Goal: Task Accomplishment & Management: Complete application form

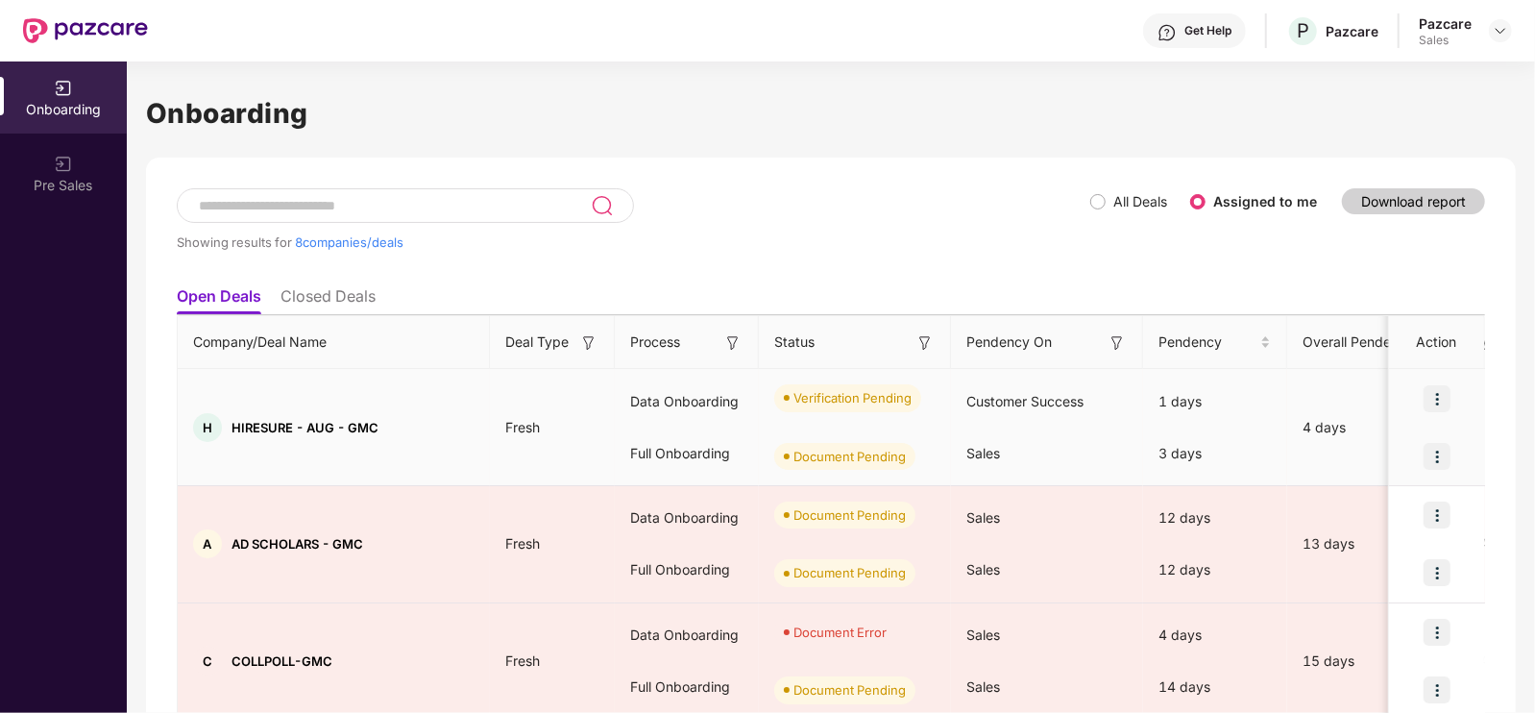
scroll to position [86, 0]
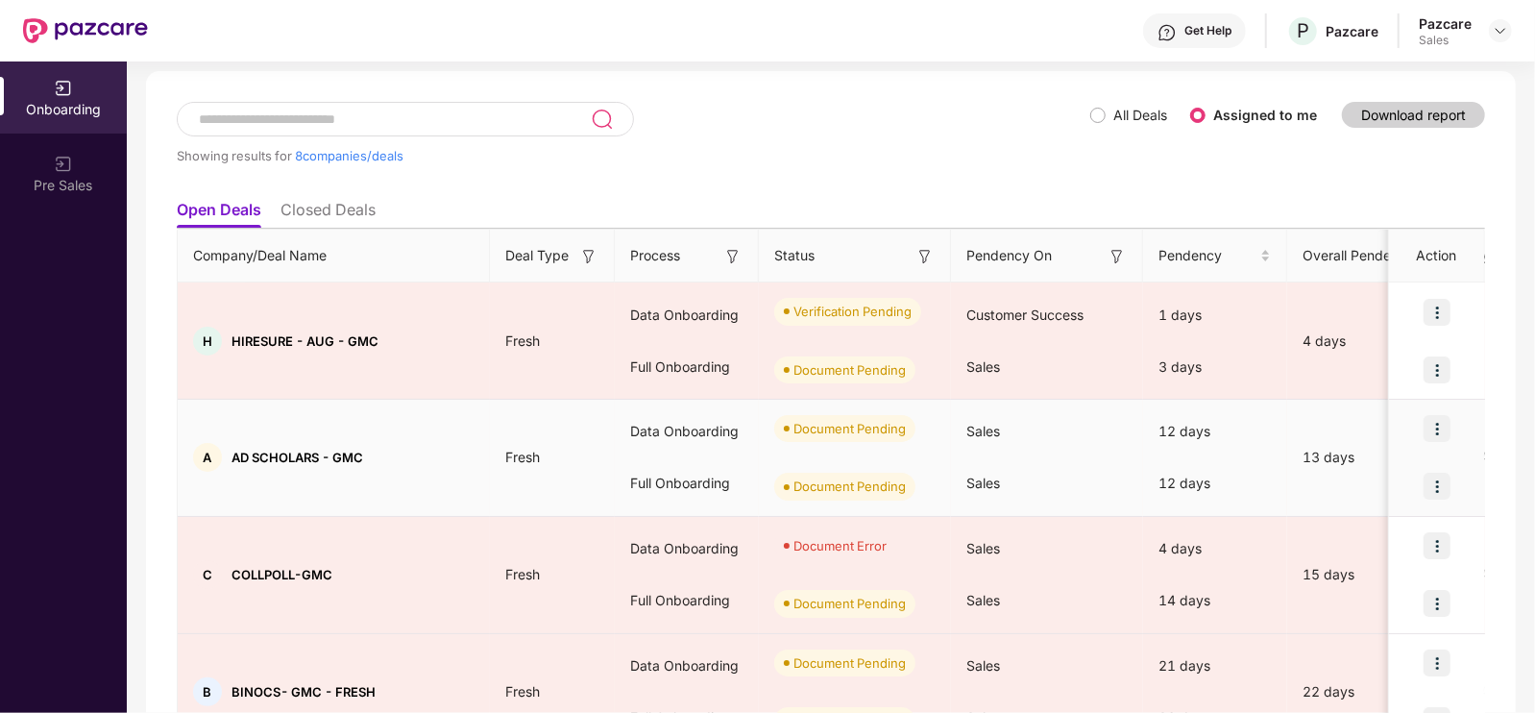
click at [1441, 425] on img at bounding box center [1437, 428] width 27 height 27
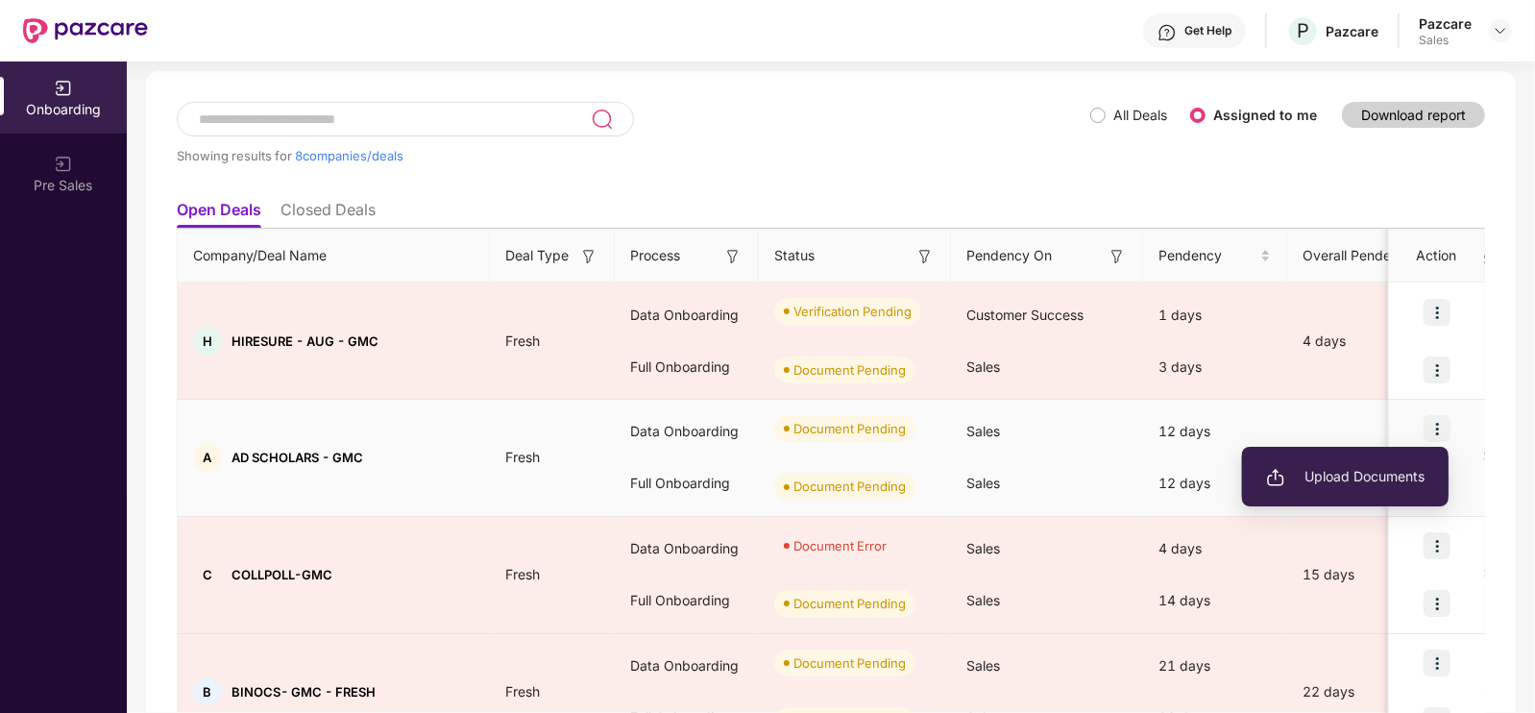
click at [1327, 483] on span "Upload Documents" at bounding box center [1345, 476] width 159 height 21
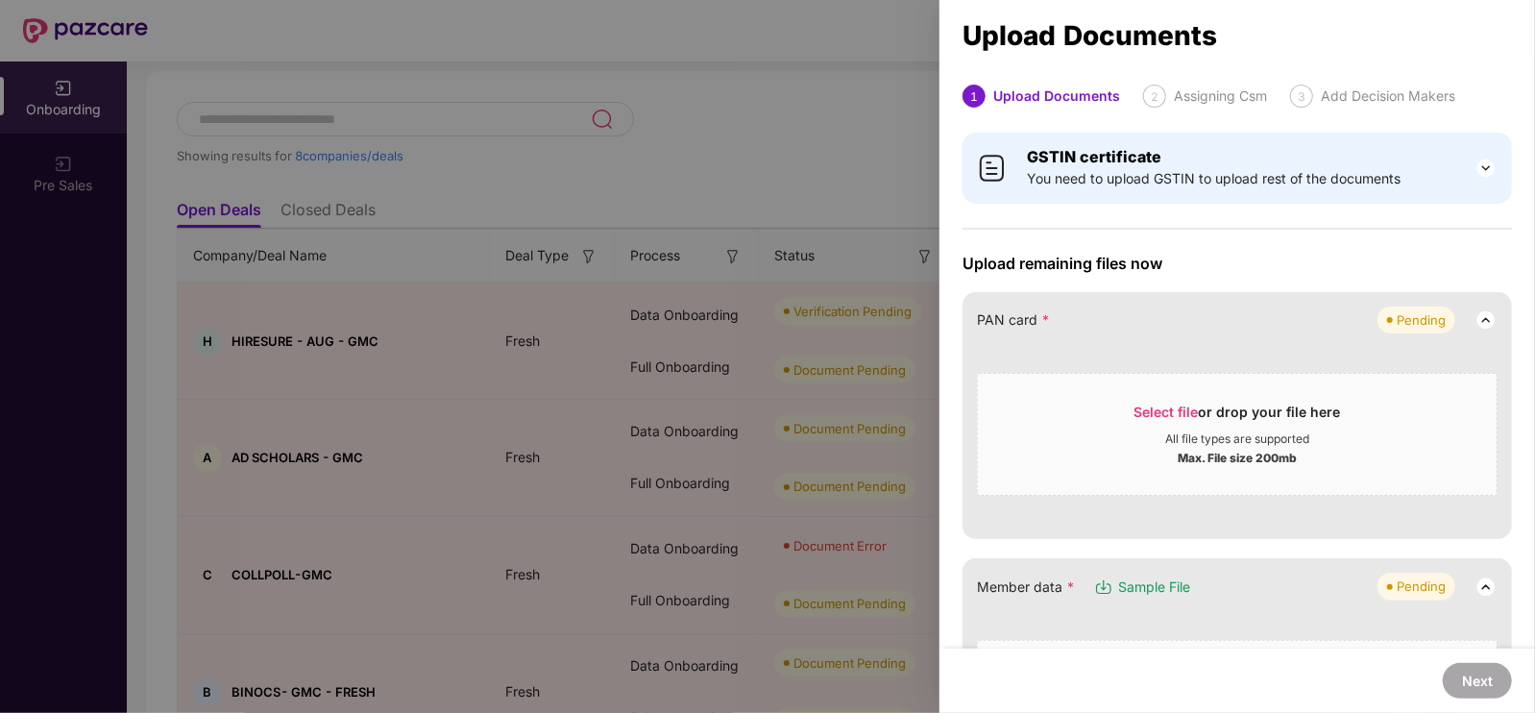
click at [1478, 173] on img at bounding box center [1486, 168] width 23 height 23
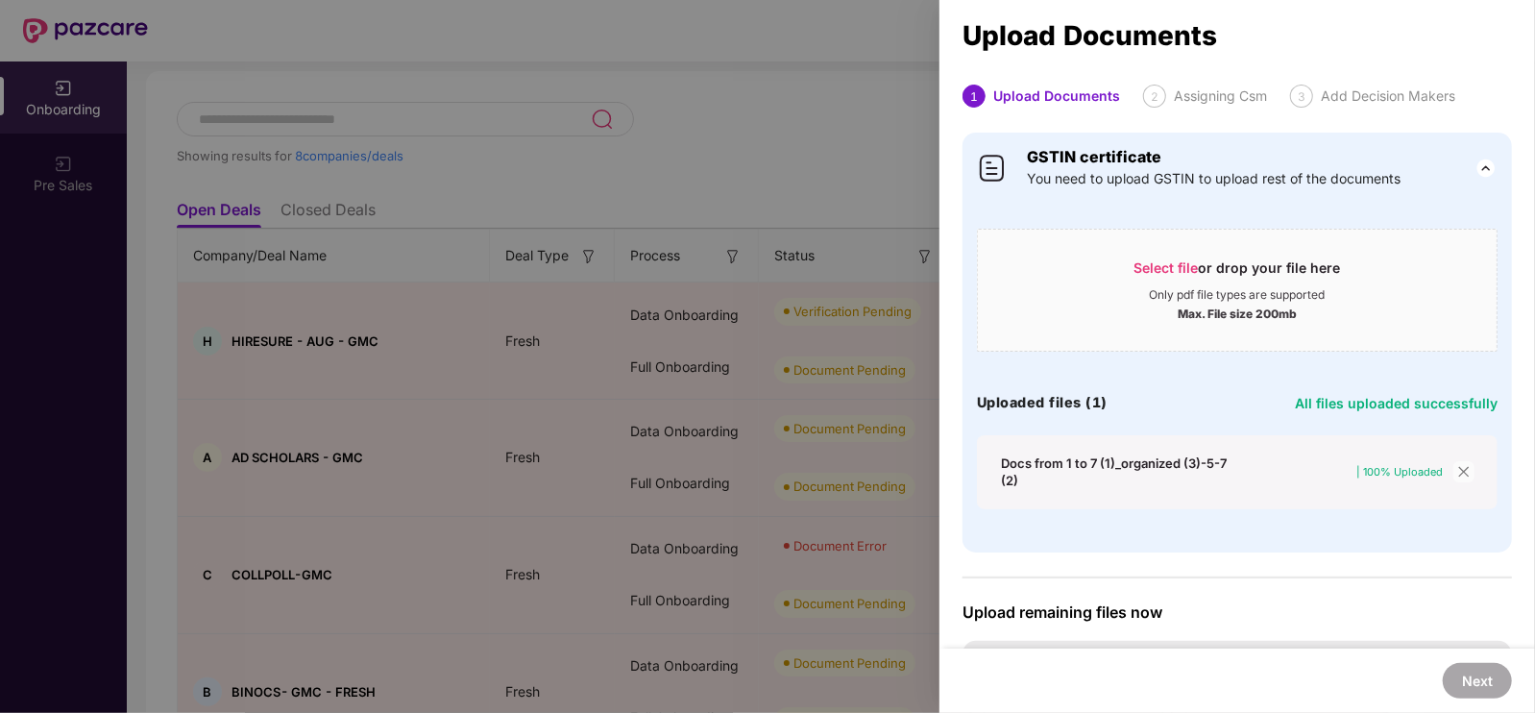
click at [1457, 477] on icon "close" at bounding box center [1463, 471] width 13 height 13
click at [1457, 471] on icon "close" at bounding box center [1463, 471] width 13 height 13
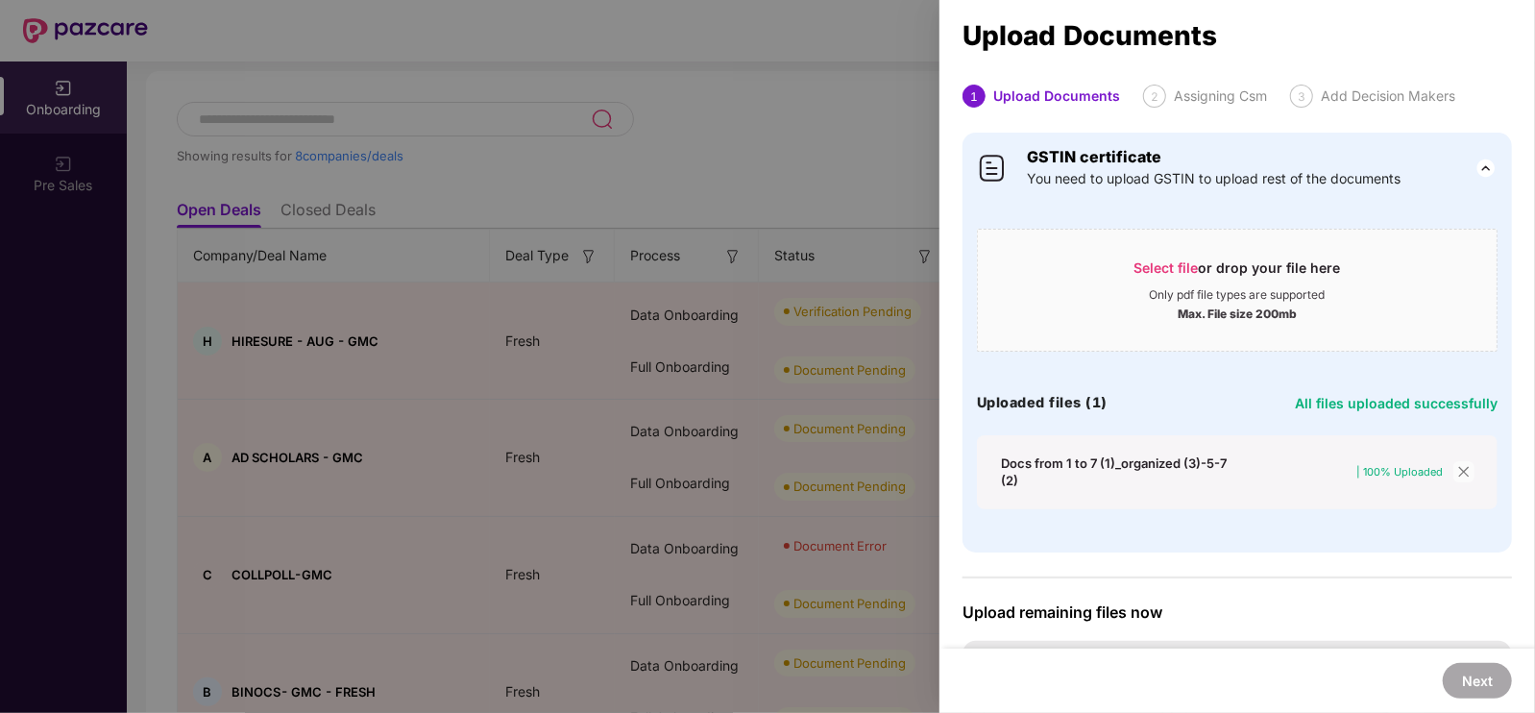
click at [1470, 466] on span "close" at bounding box center [1464, 471] width 21 height 21
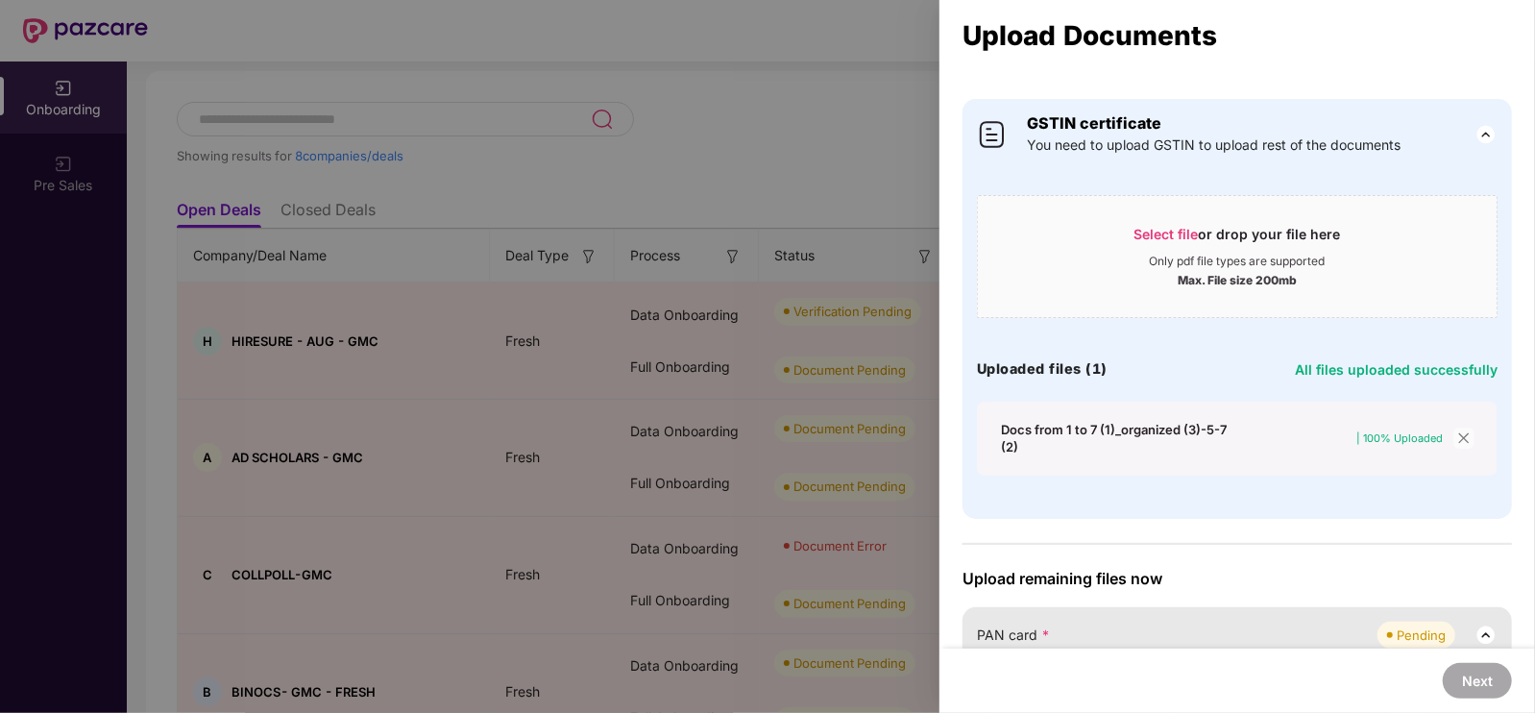
scroll to position [35, 0]
click at [1150, 239] on span "Select file" at bounding box center [1167, 233] width 64 height 16
click at [1161, 237] on span "Select file" at bounding box center [1167, 233] width 64 height 16
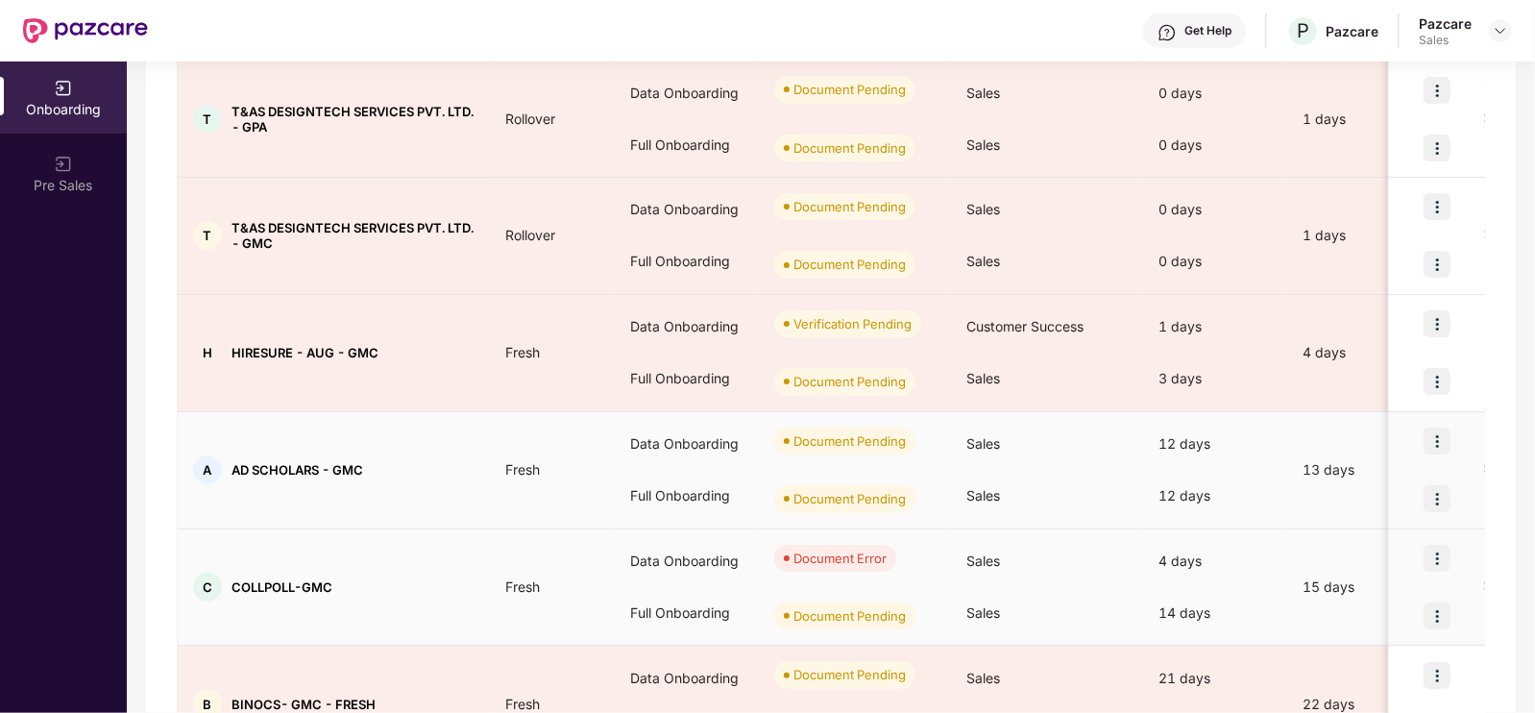
scroll to position [311, 0]
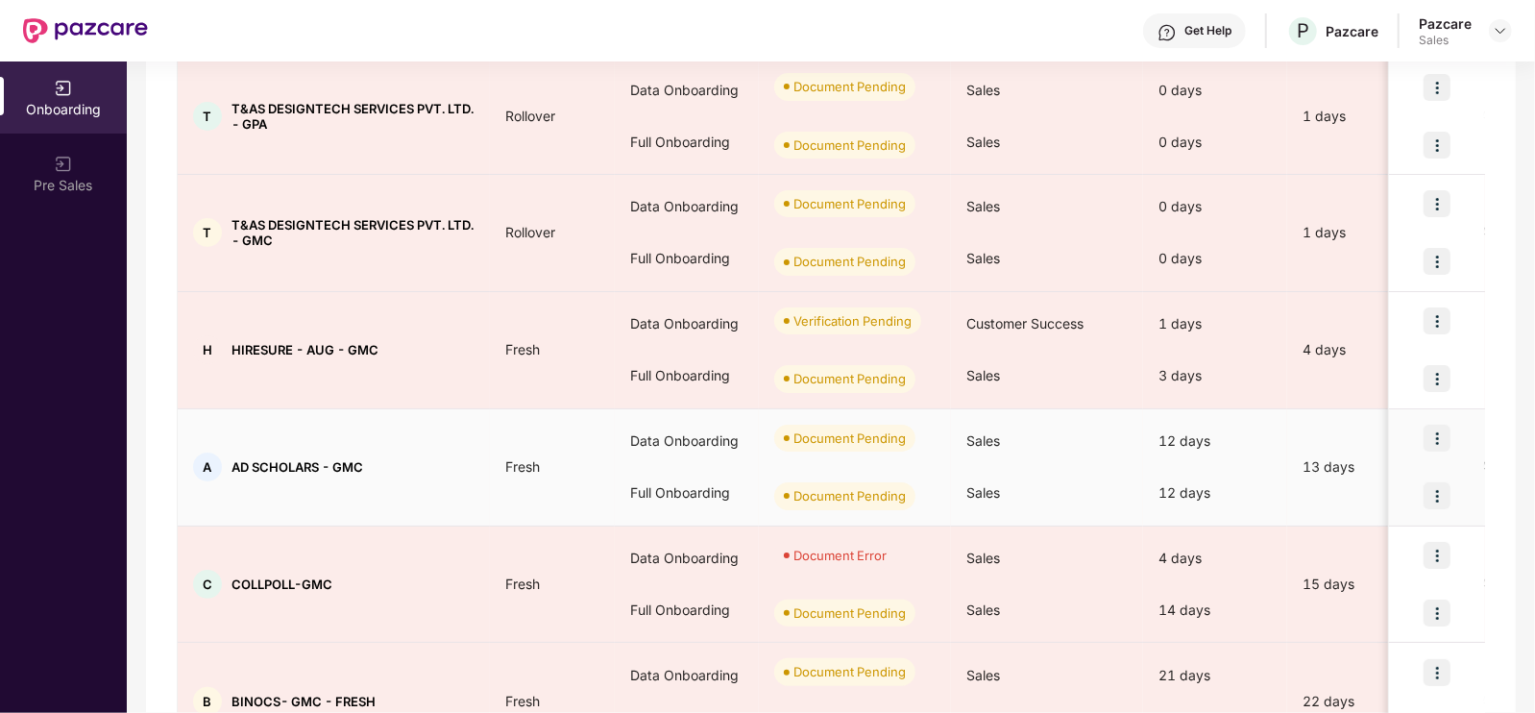
click at [1442, 432] on img at bounding box center [1437, 438] width 27 height 27
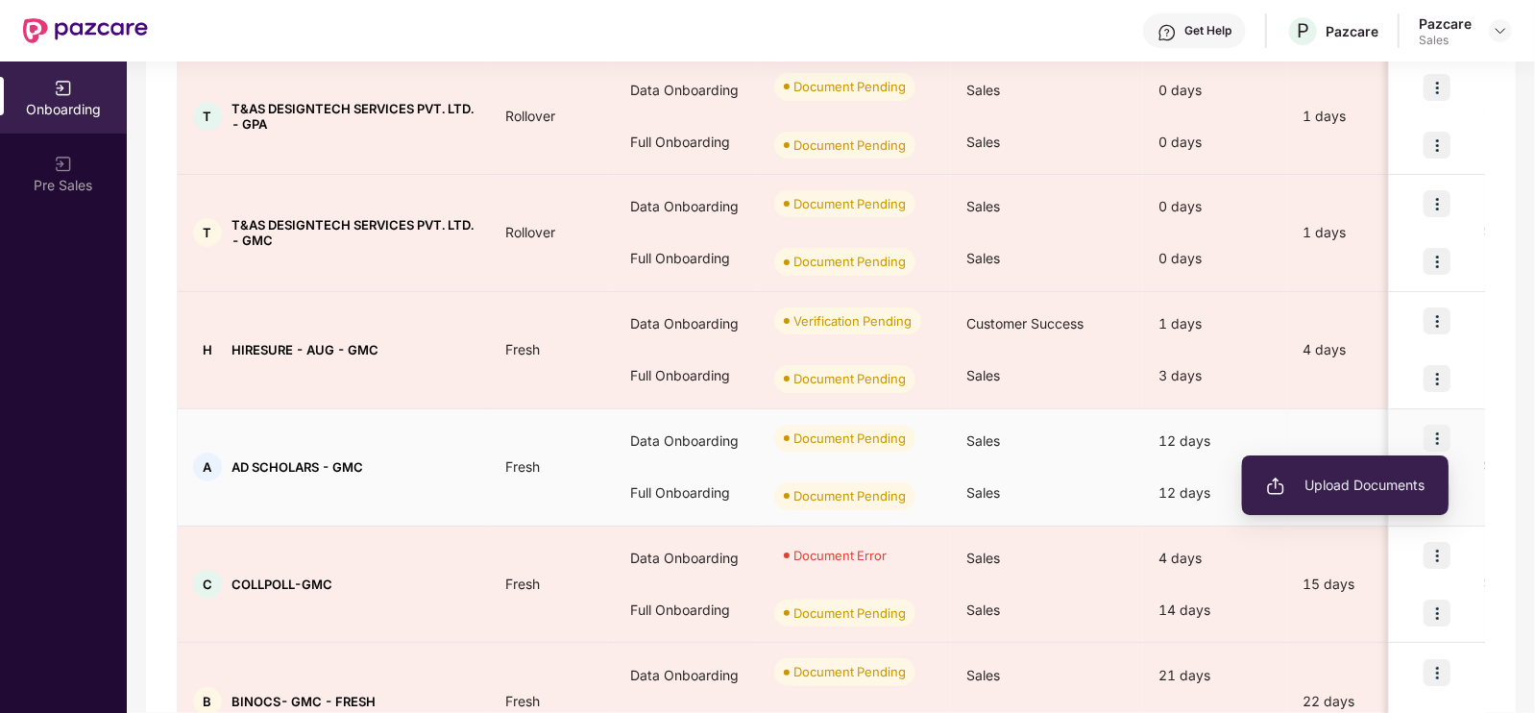
click at [1372, 481] on span "Upload Documents" at bounding box center [1345, 485] width 159 height 21
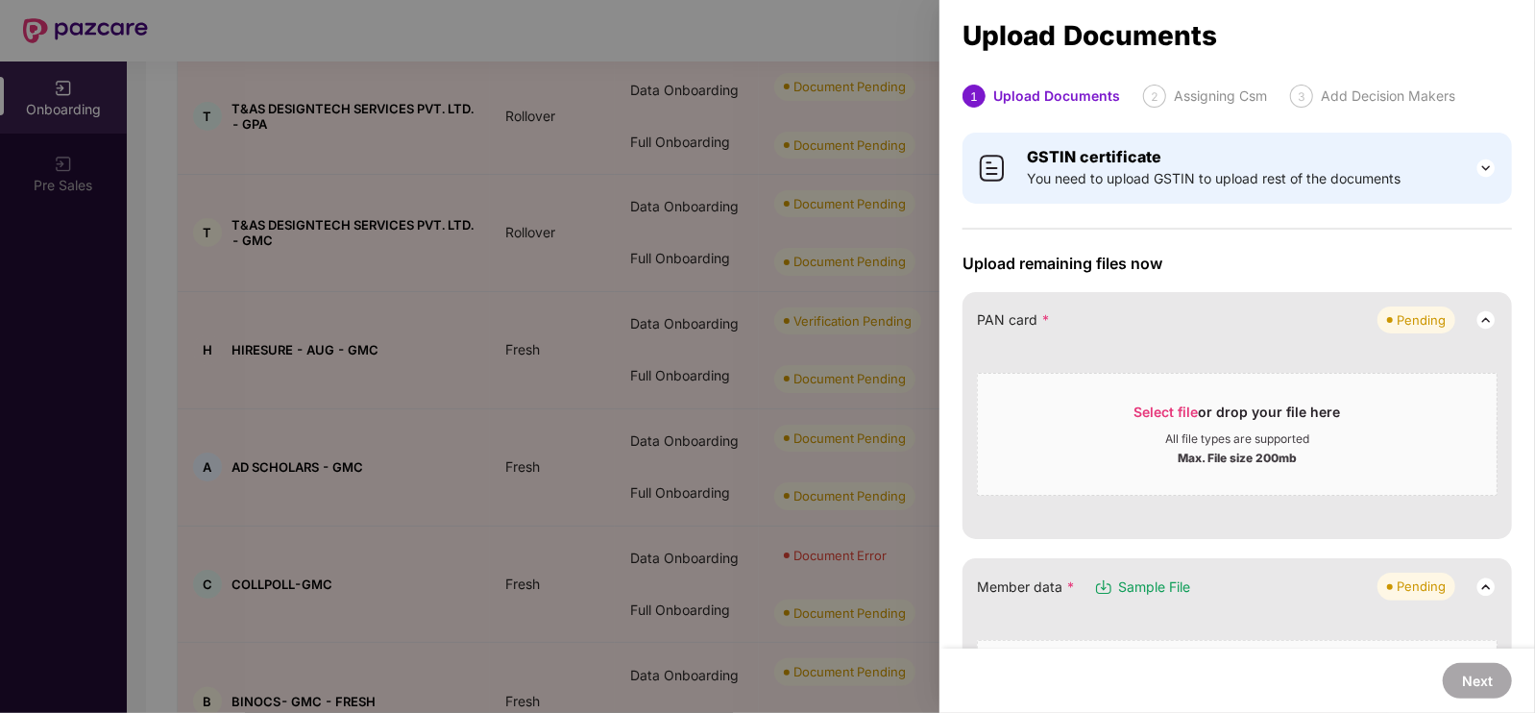
click at [1491, 164] on img at bounding box center [1486, 168] width 23 height 23
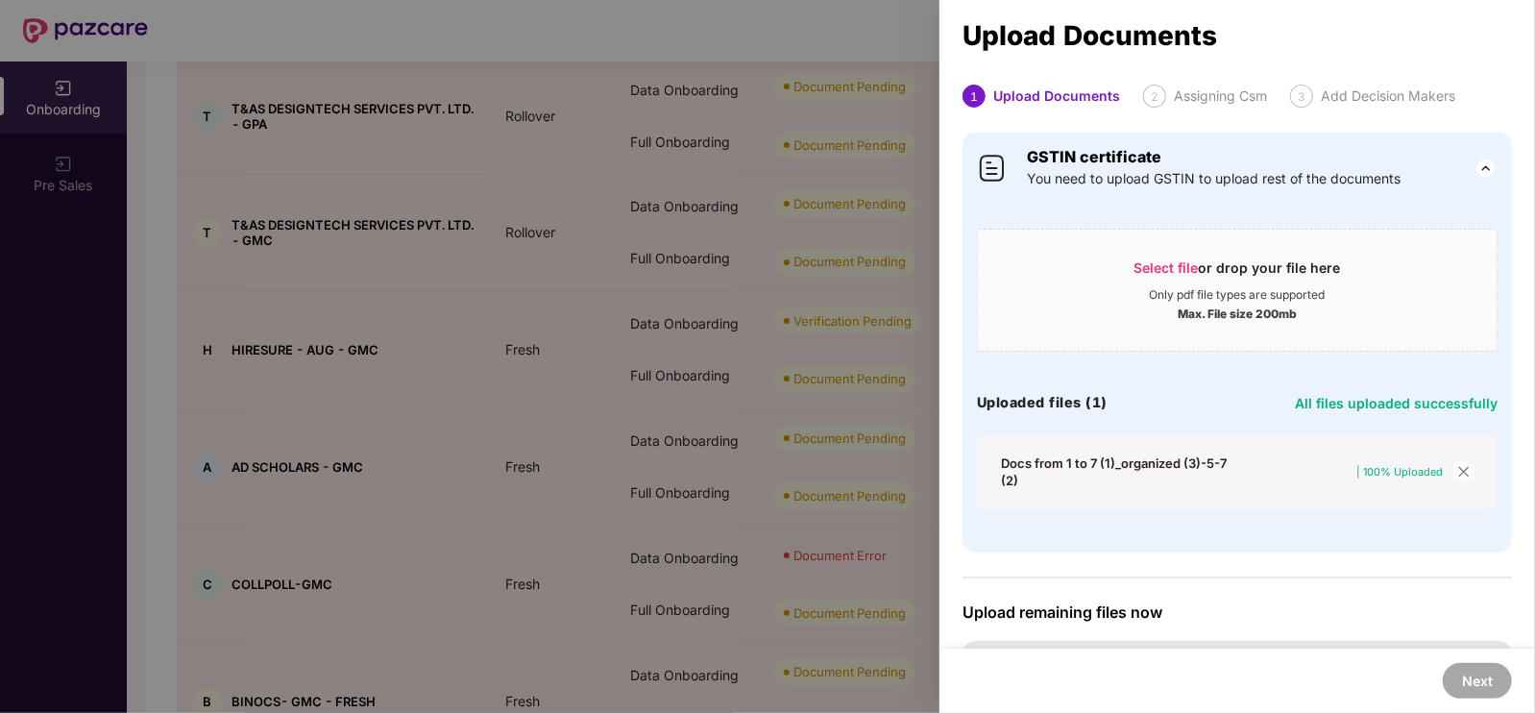
click at [1158, 261] on span "Select file" at bounding box center [1167, 267] width 64 height 16
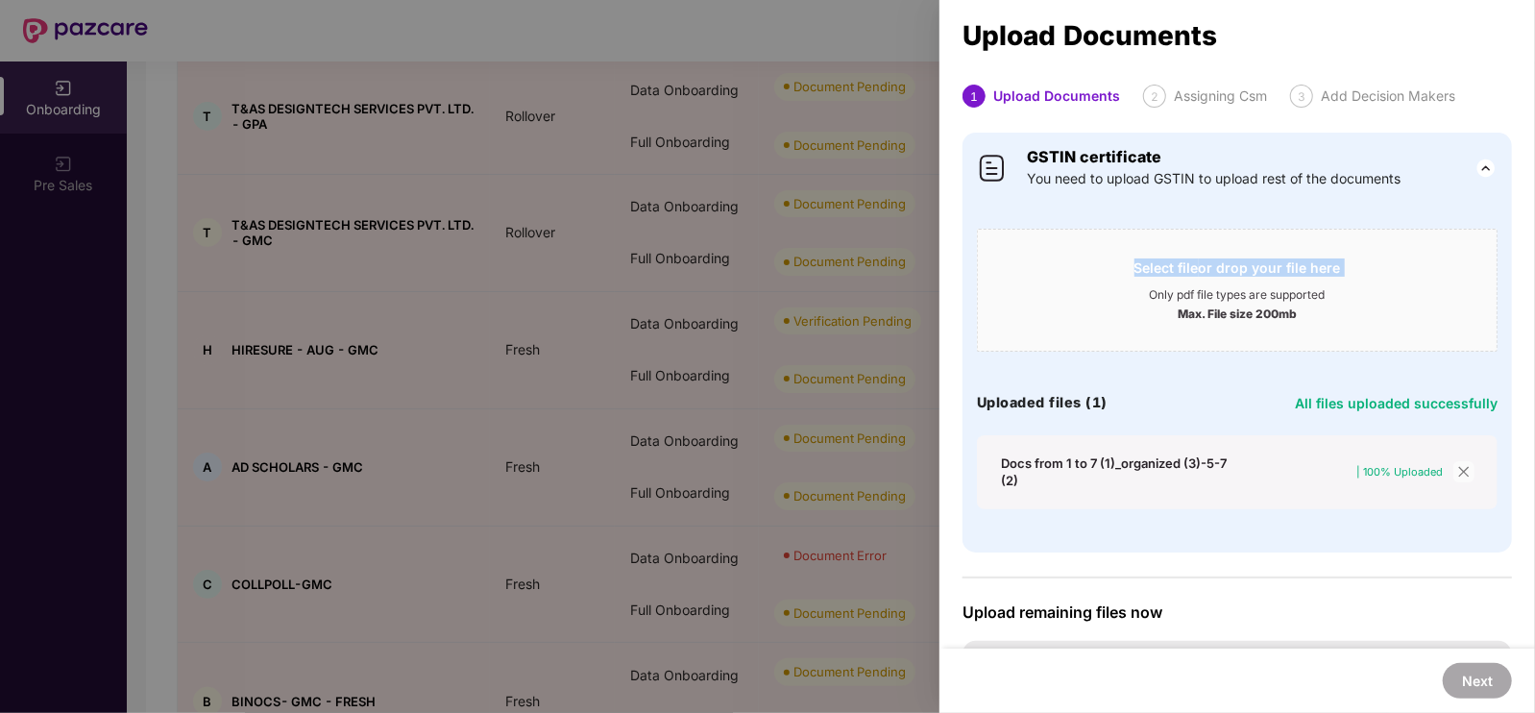
click at [1004, 269] on div "Select file or drop your file here" at bounding box center [1237, 272] width 519 height 29
click at [1461, 469] on icon "close" at bounding box center [1463, 471] width 13 height 13
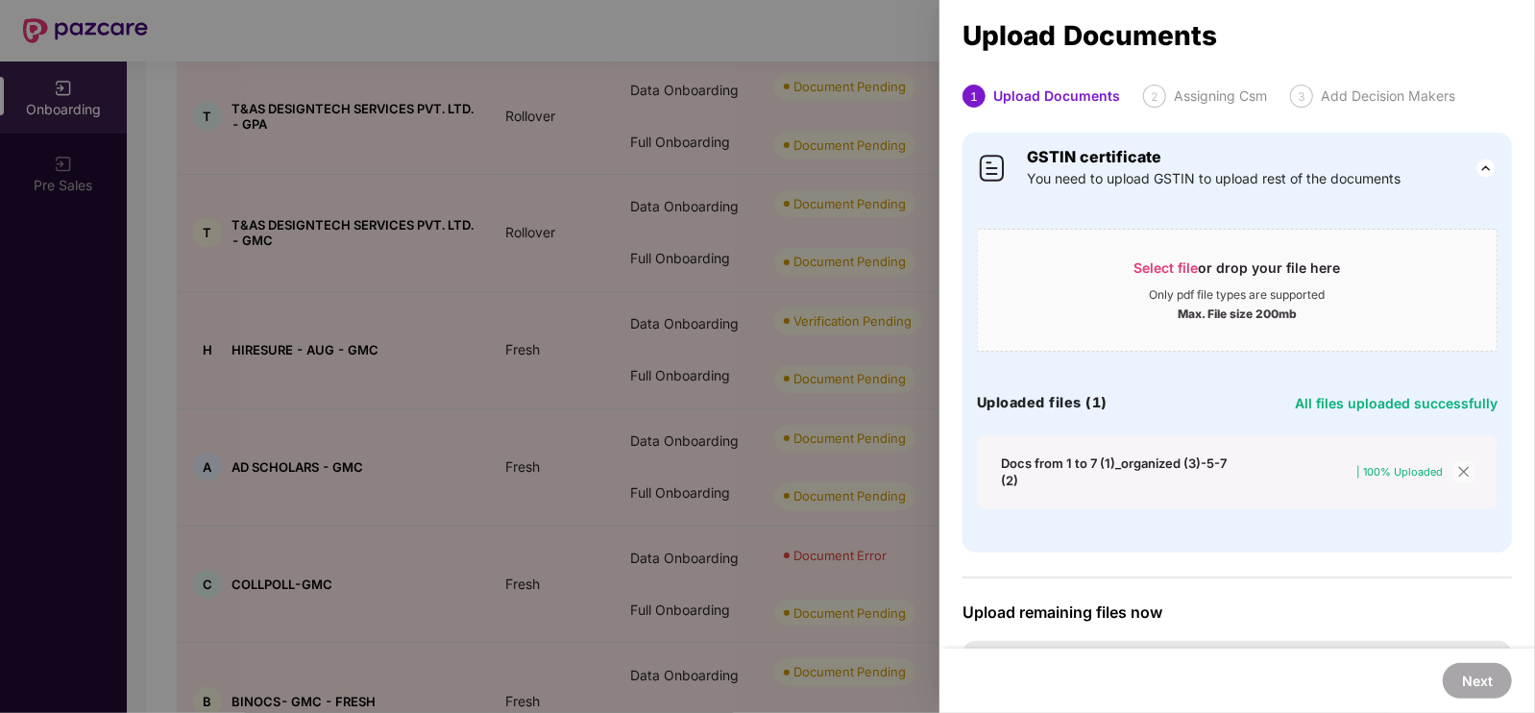
click at [1461, 469] on icon "close" at bounding box center [1463, 471] width 13 height 13
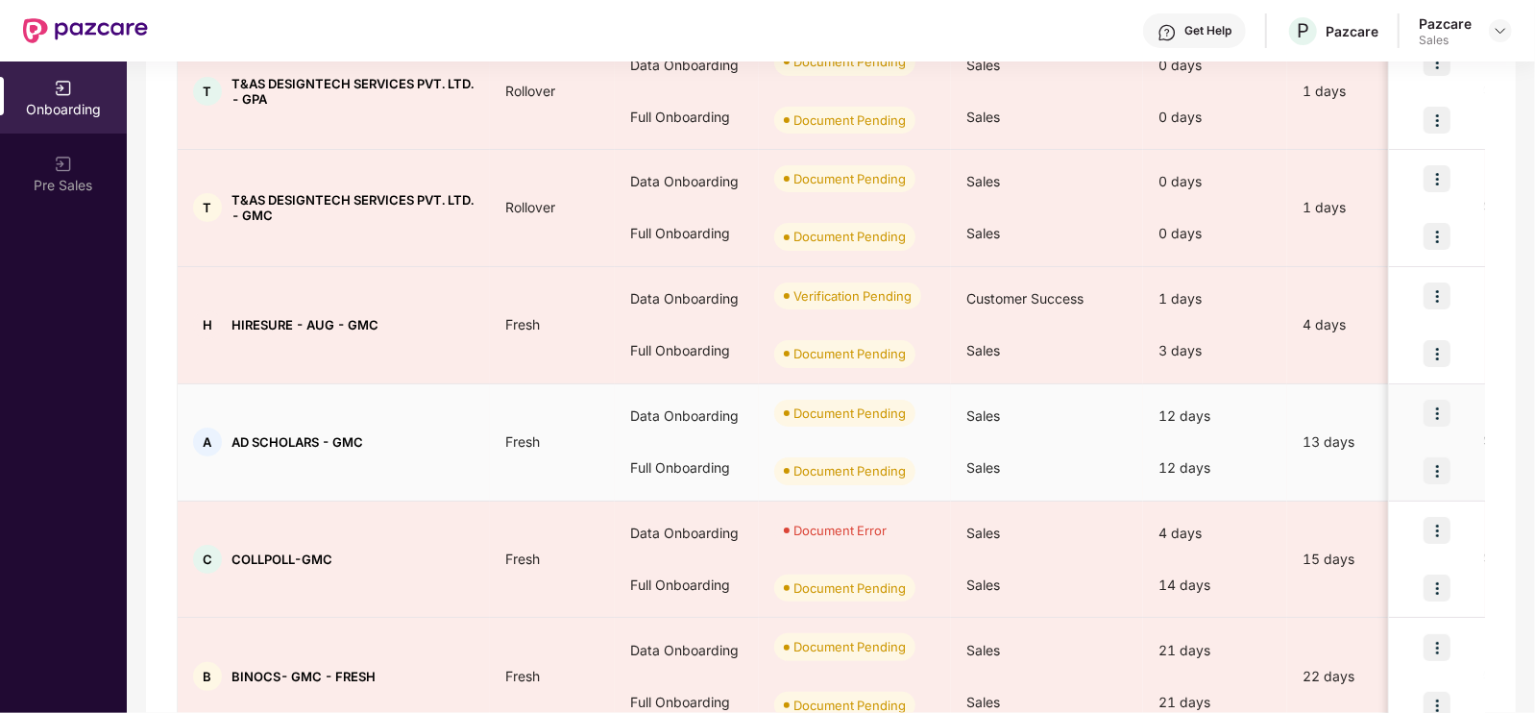
scroll to position [343, 0]
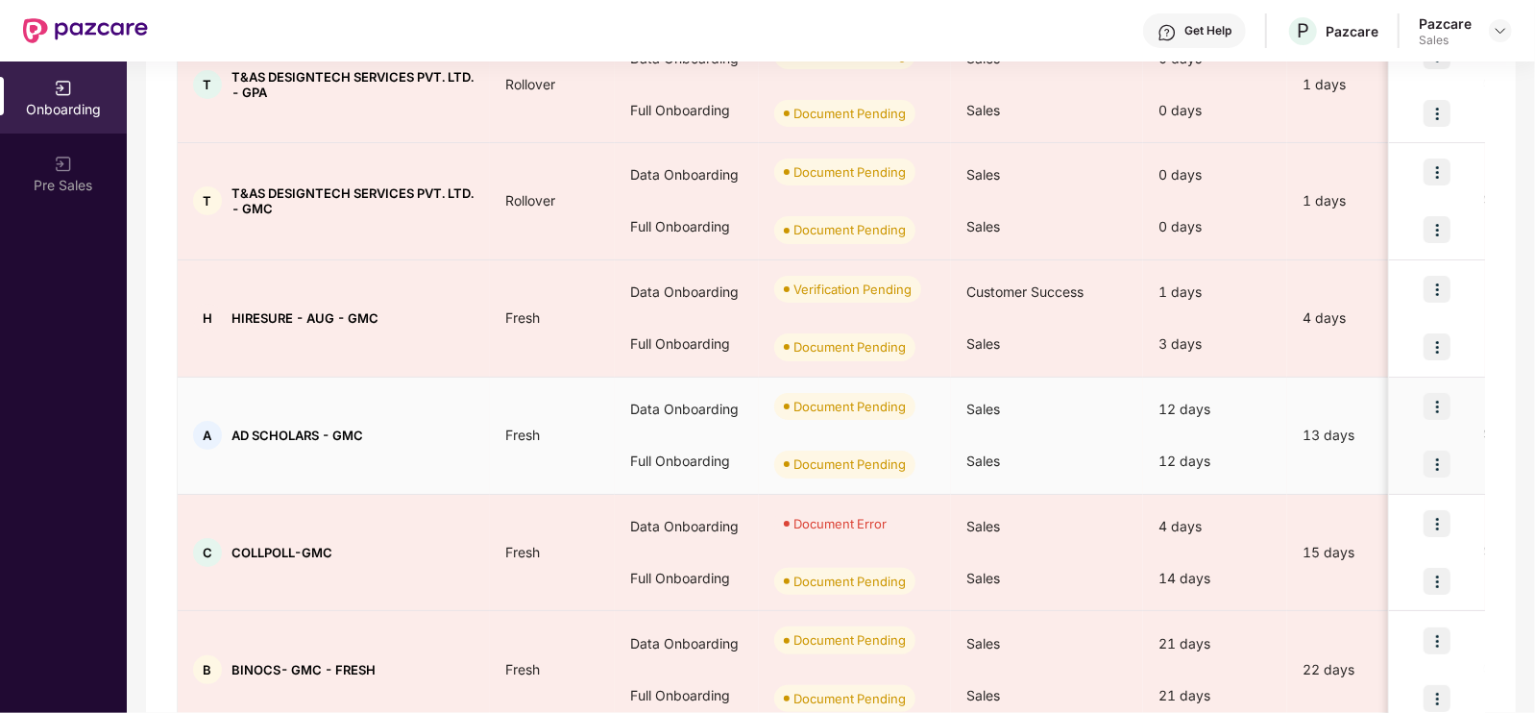
click at [1429, 407] on img at bounding box center [1437, 406] width 27 height 27
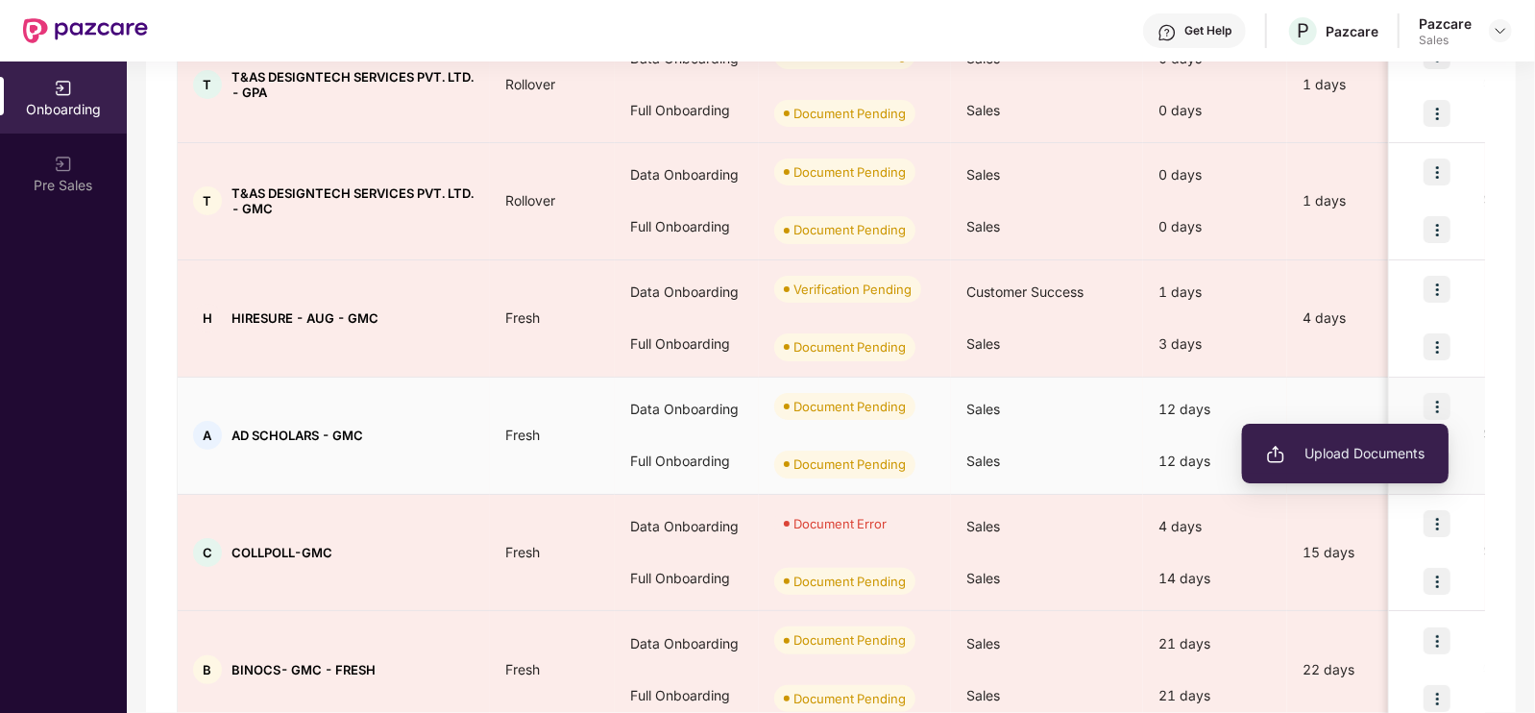
click at [1345, 455] on span "Upload Documents" at bounding box center [1345, 453] width 159 height 21
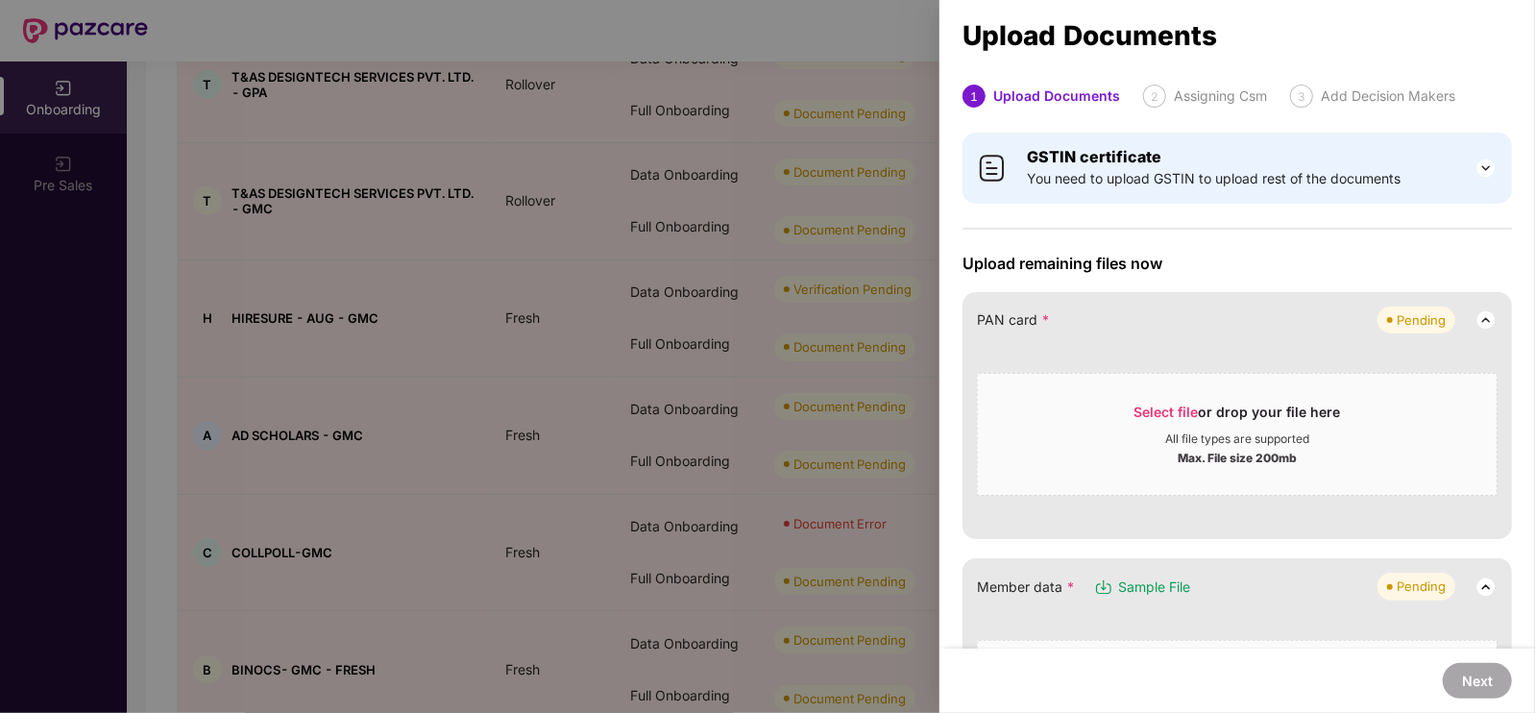
click at [1484, 161] on img at bounding box center [1486, 168] width 23 height 23
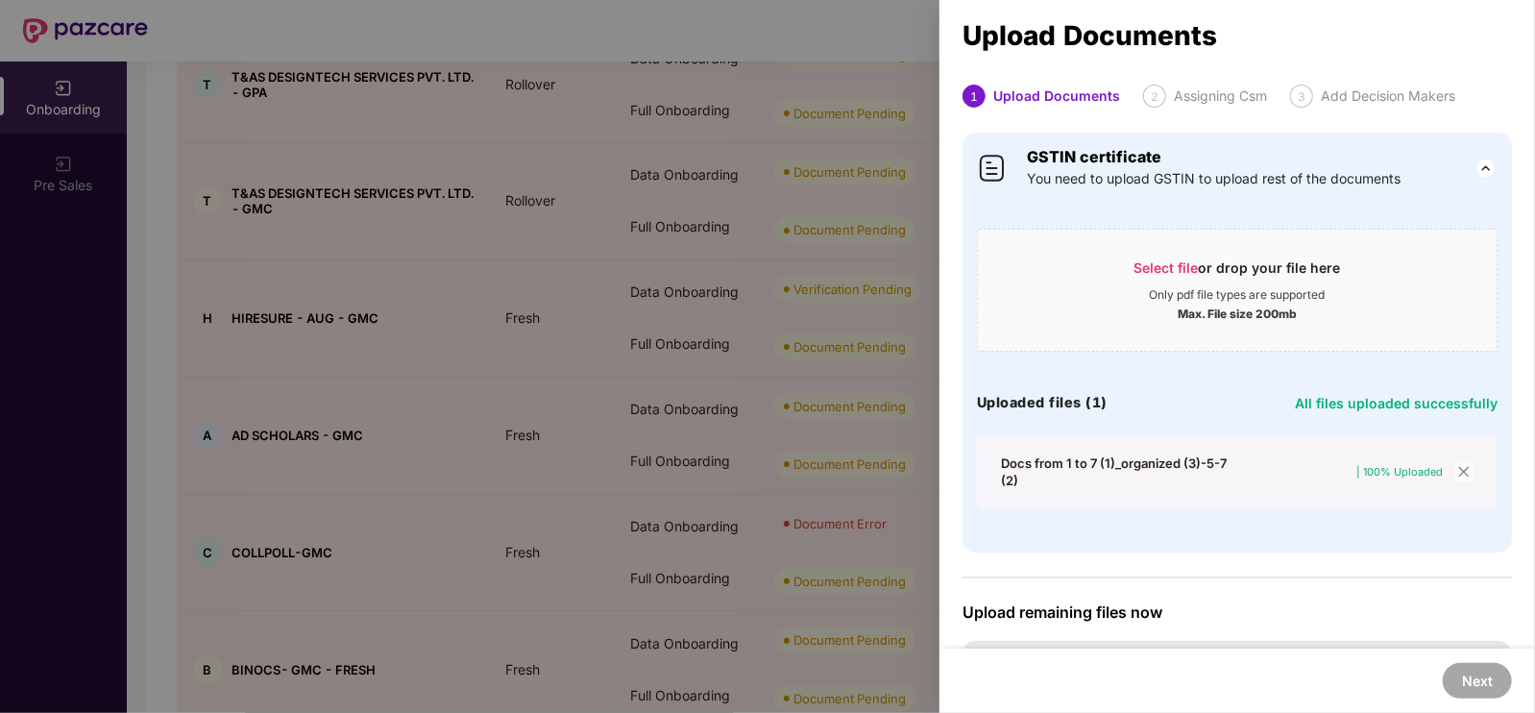
click at [1173, 274] on span "Select file" at bounding box center [1167, 267] width 64 height 16
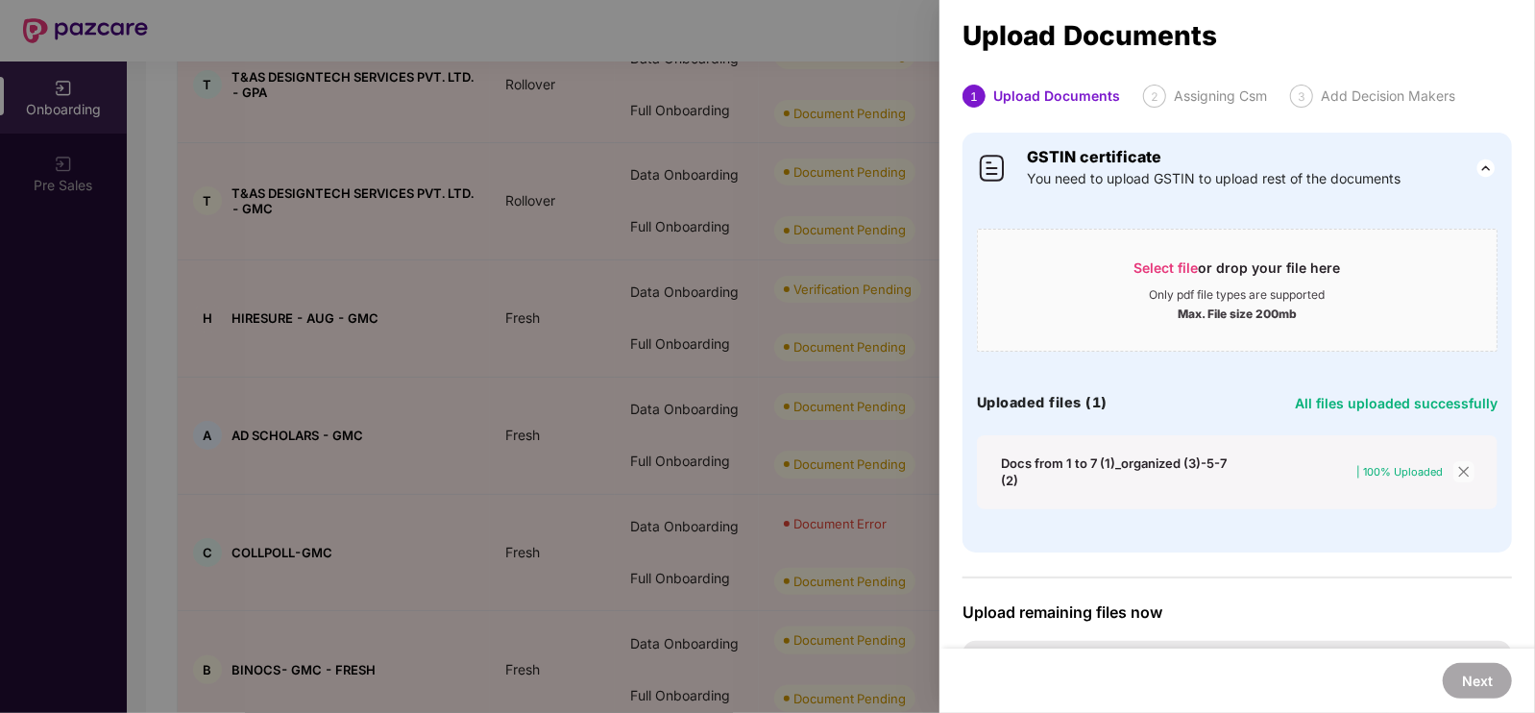
click at [1090, 377] on div "Select file or drop your file here Only pdf file types are supported Max. File …" at bounding box center [1237, 363] width 521 height 291
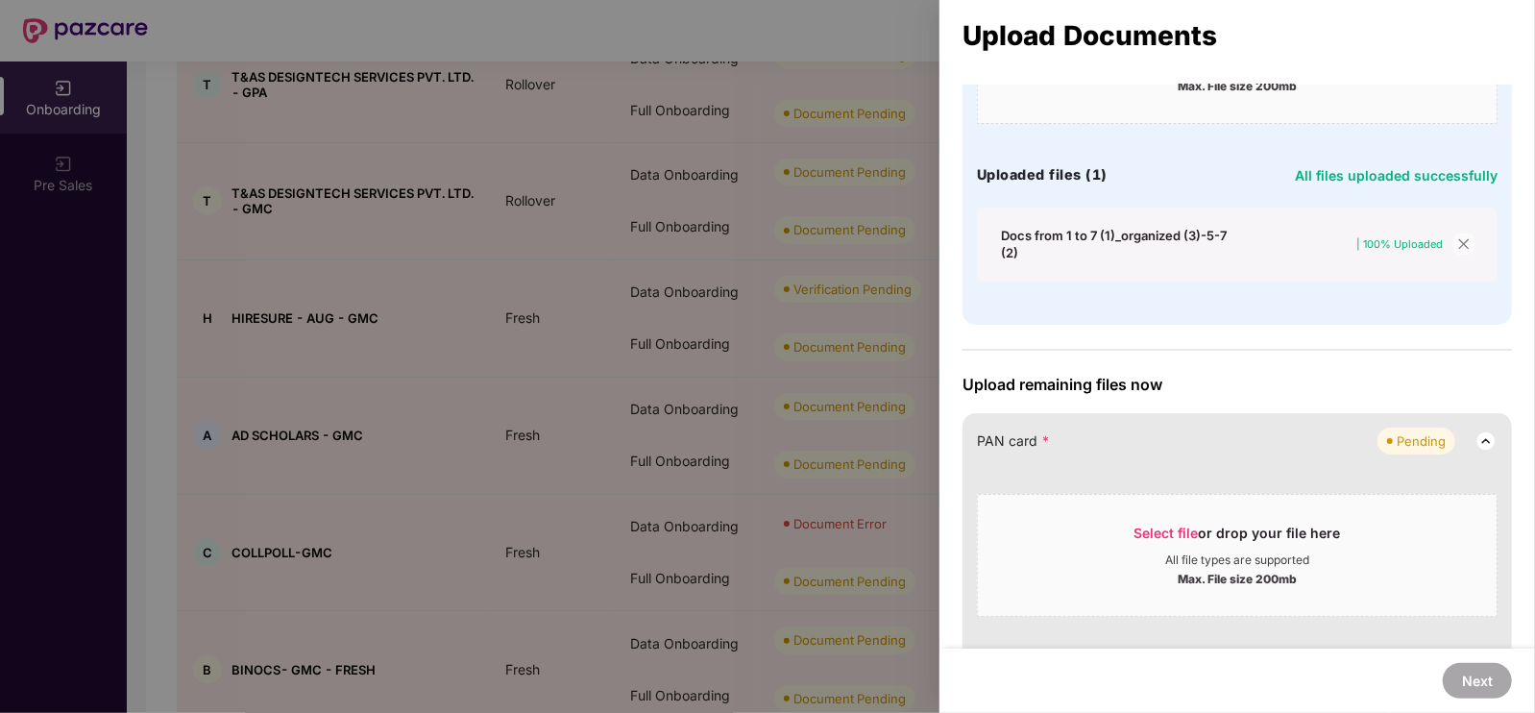
scroll to position [43, 0]
